Goal: Transaction & Acquisition: Book appointment/travel/reservation

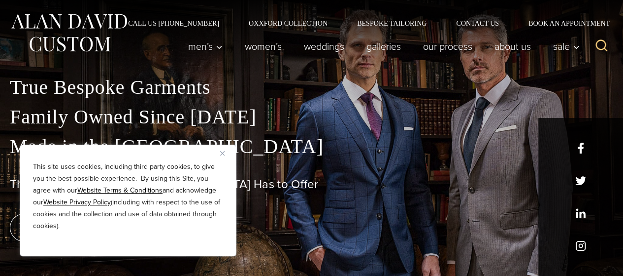
click at [223, 154] on img "Close" at bounding box center [222, 153] width 4 height 4
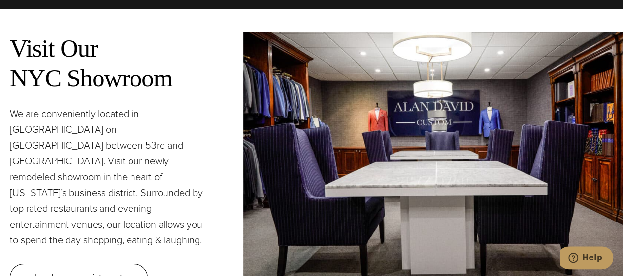
scroll to position [3620, 0]
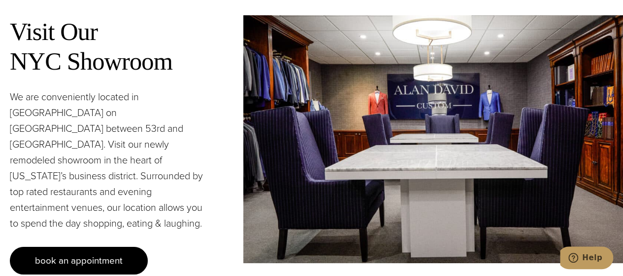
click at [115, 253] on span "book an appointment" at bounding box center [79, 260] width 88 height 14
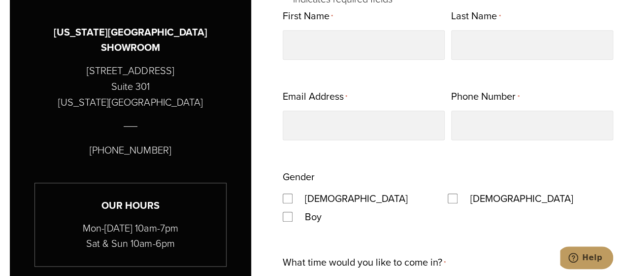
scroll to position [428, 0]
